Goal: Task Accomplishment & Management: Manage account settings

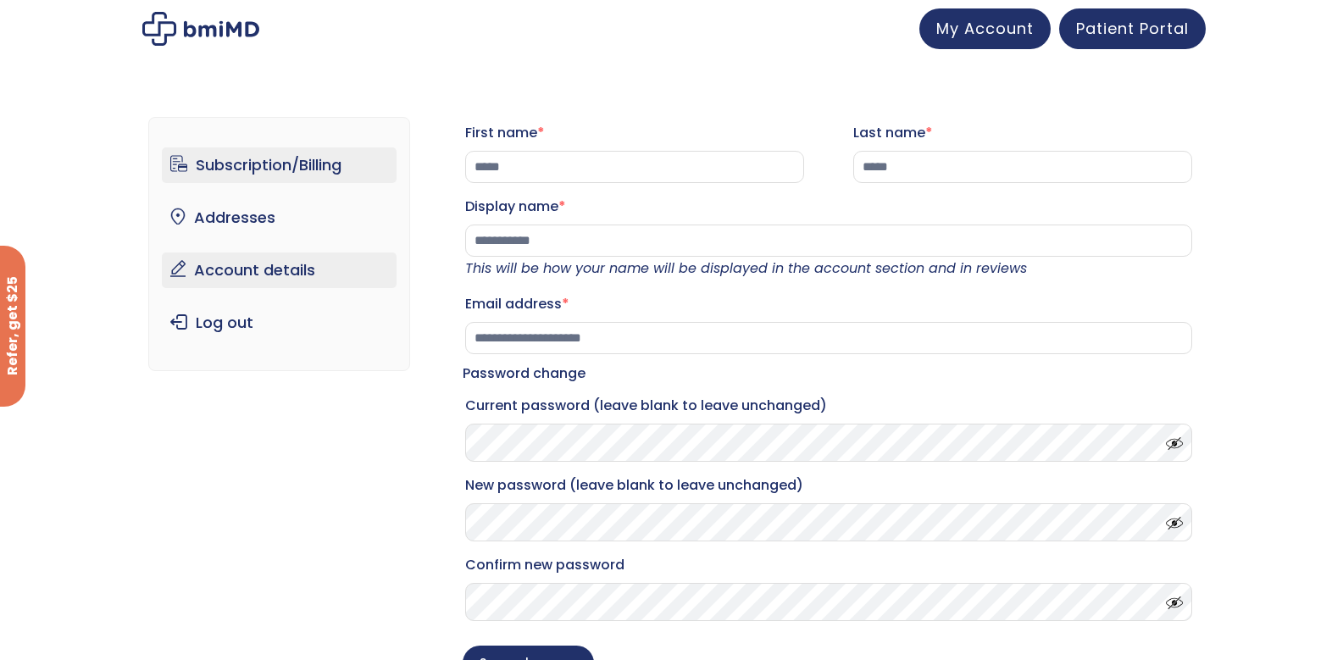
click at [227, 160] on link "Subscription/Billing" at bounding box center [279, 165] width 235 height 36
click at [259, 169] on link "Subscription/Billing" at bounding box center [279, 165] width 235 height 36
